Goal: Navigation & Orientation: Find specific page/section

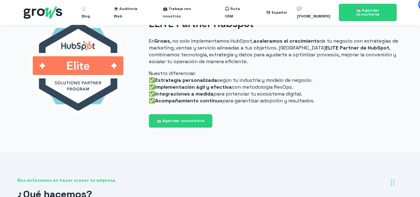
scroll to position [342, 0]
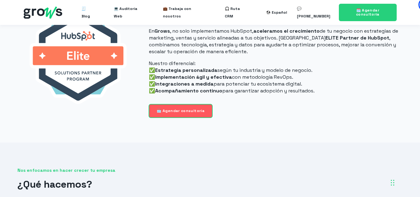
click at [190, 106] on link "🗓️ Agendar consultoría" at bounding box center [180, 110] width 63 height 13
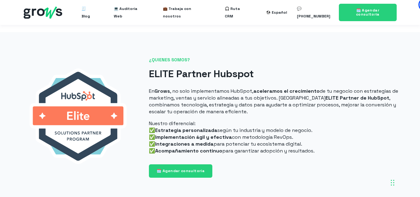
scroll to position [218, 0]
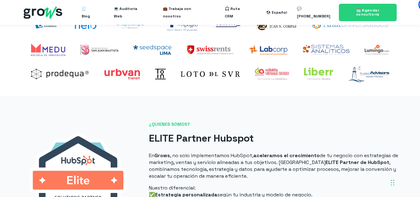
click at [113, 8] on ul "🧾 Blog 💻 Auditoría Web 💼 Trabaja con nosotros 🎧 Ruta CRM" at bounding box center [163, 12] width 185 height 20
click at [128, 7] on span "💻 Auditoría Web" at bounding box center [128, 12] width 29 height 20
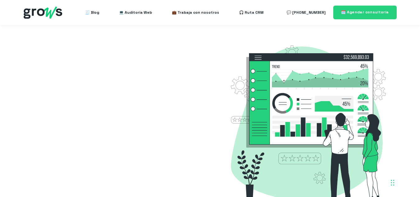
select select "CO"
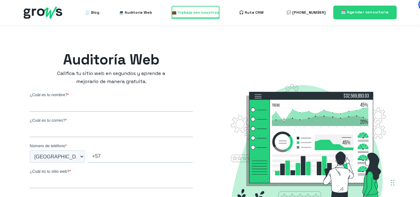
click at [175, 15] on span "💼 Trabaja con nosotros" at bounding box center [195, 12] width 47 height 12
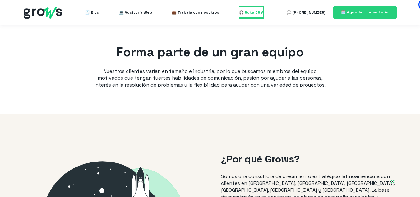
click at [251, 14] on span "🎧 Ruta CRM" at bounding box center [251, 12] width 25 height 12
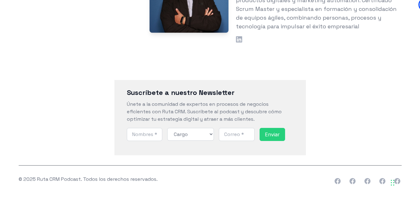
scroll to position [736, 0]
